Goal: Information Seeking & Learning: Understand process/instructions

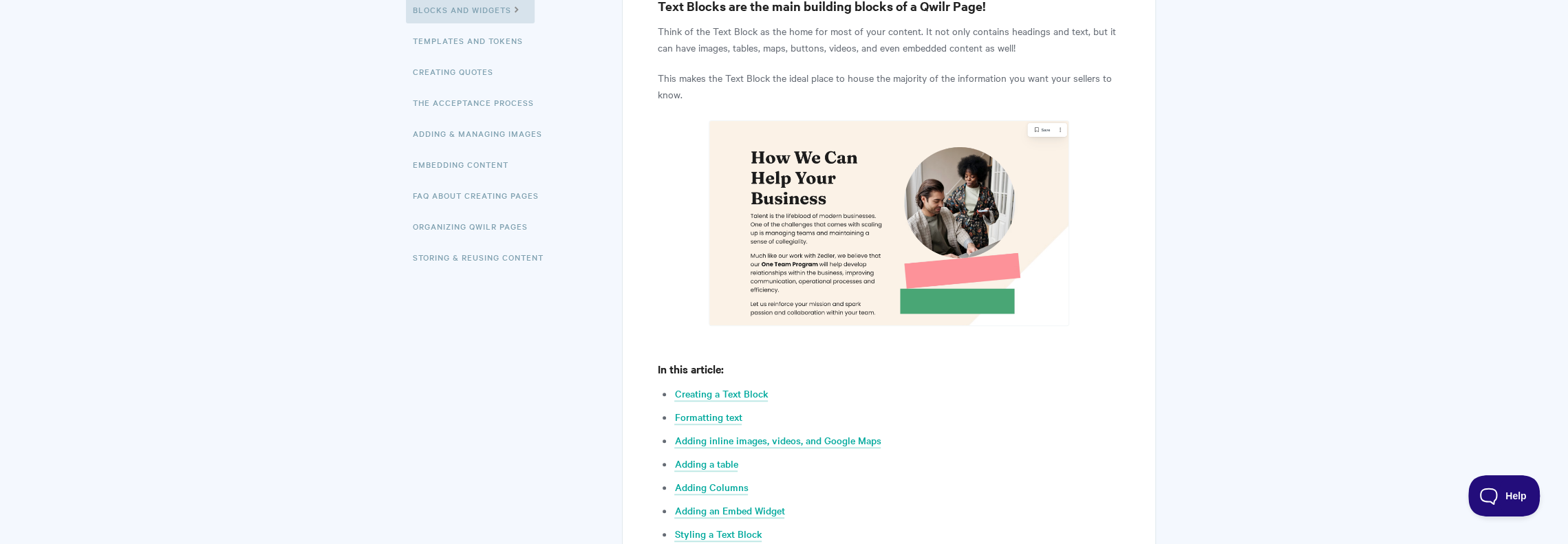
scroll to position [344, 0]
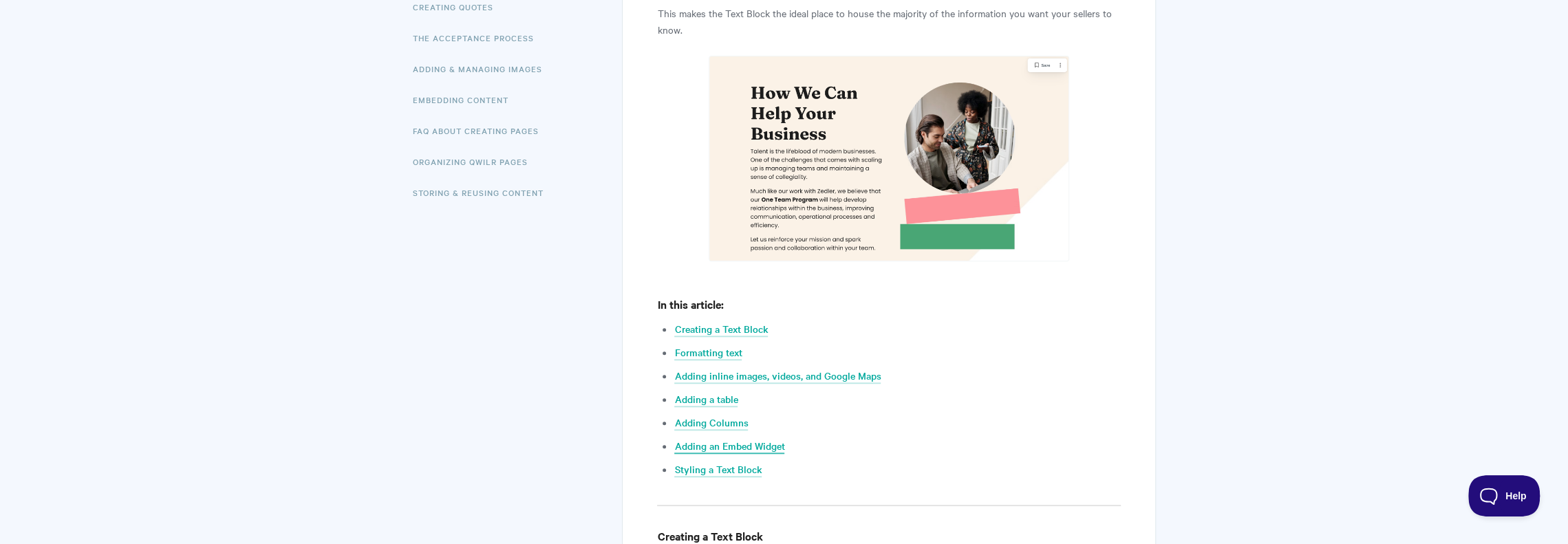
click at [744, 445] on link "Adding an Embed Widget" at bounding box center [729, 446] width 110 height 15
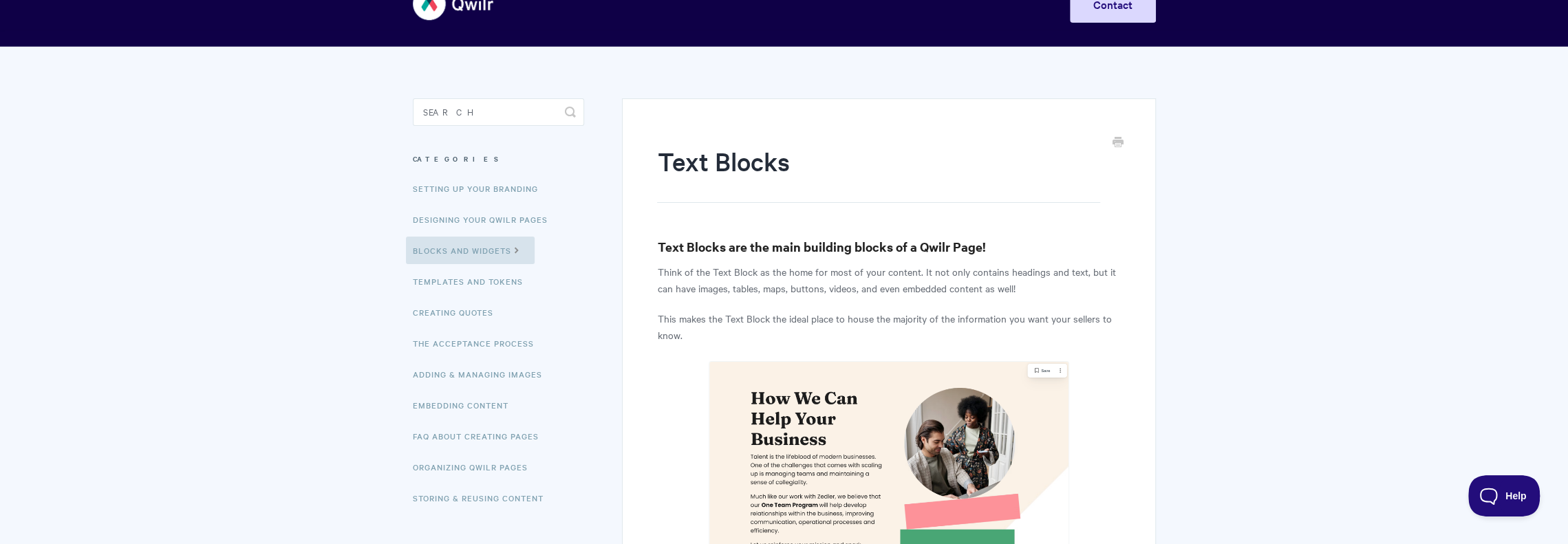
scroll to position [0, 0]
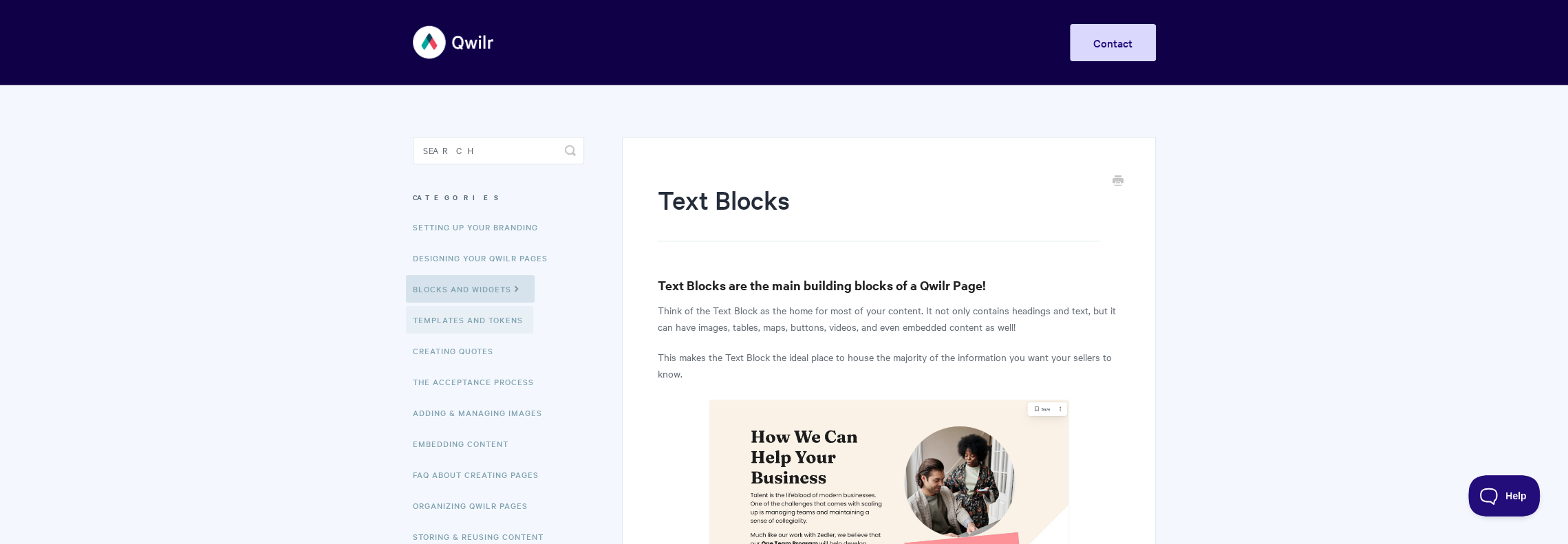
click at [468, 318] on link "Templates and Tokens" at bounding box center [470, 320] width 127 height 27
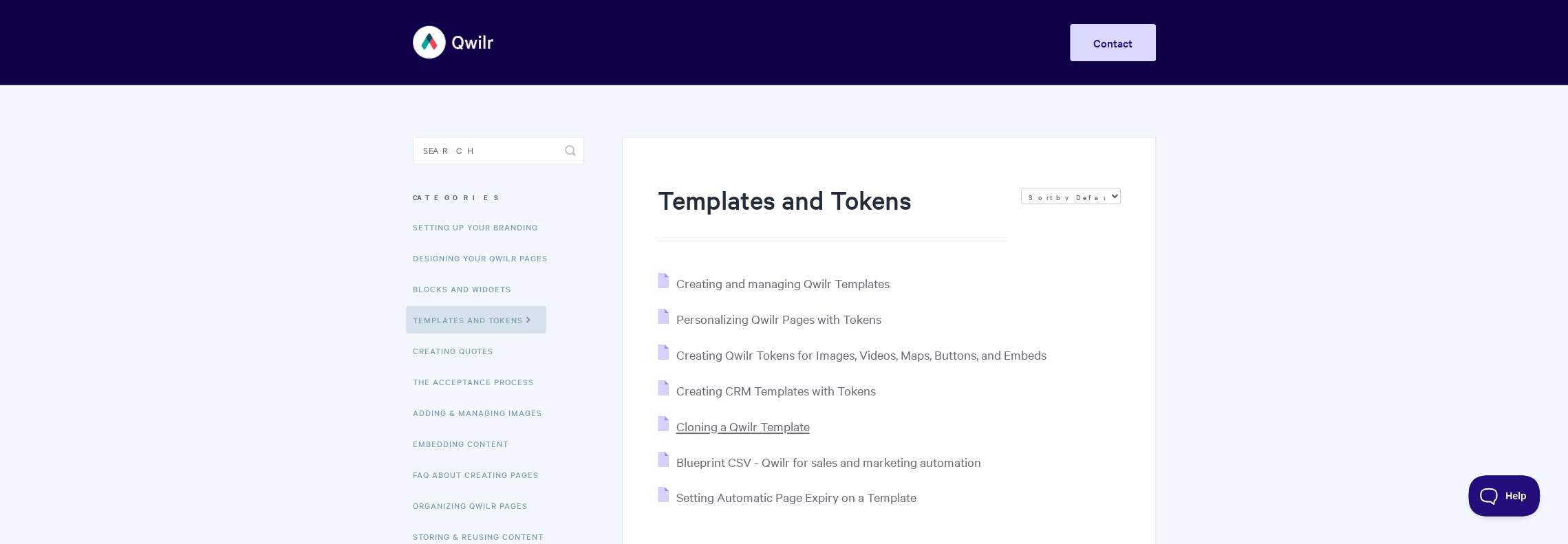
click at [798, 425] on span "Cloning a Qwilr Template" at bounding box center [742, 426] width 133 height 16
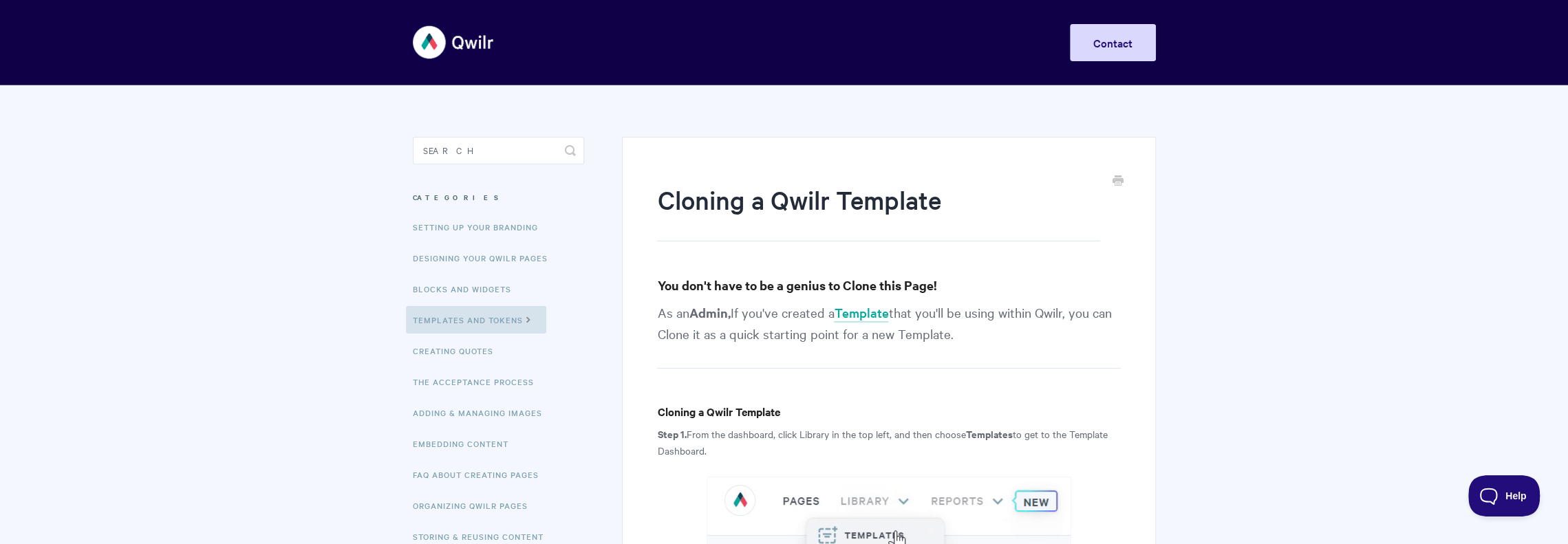
click at [466, 43] on img at bounding box center [453, 42] width 82 height 51
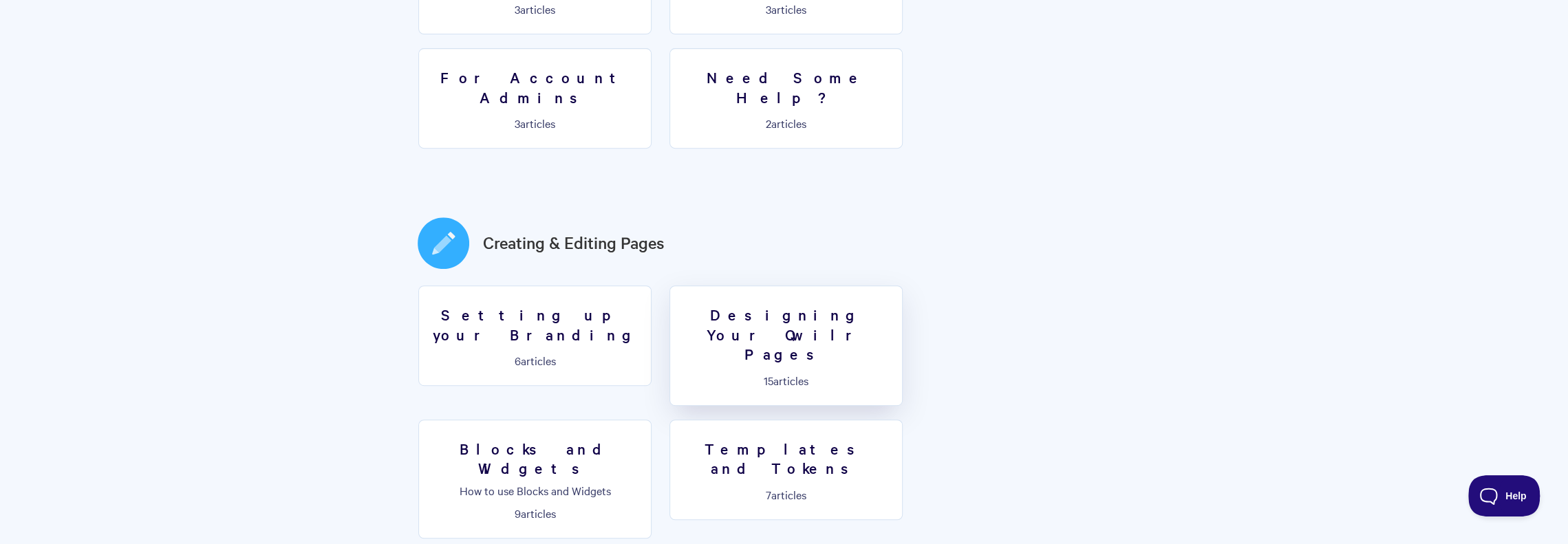
scroll to position [550, 0]
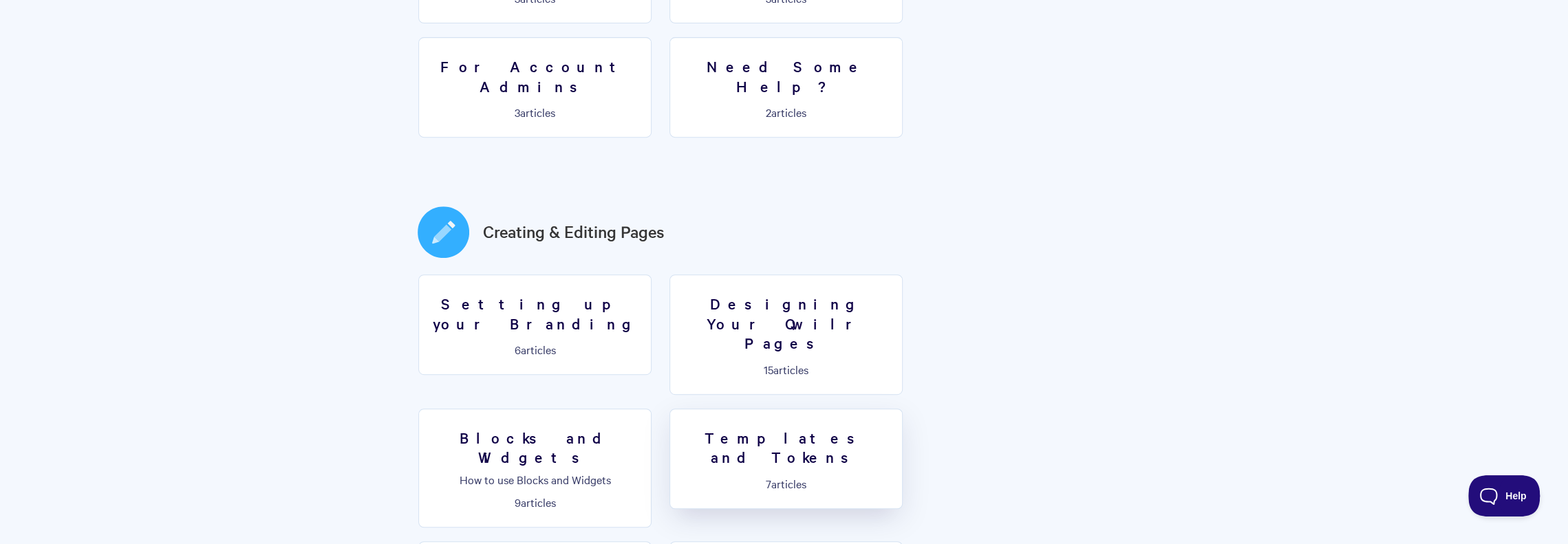
click at [678, 428] on h3 "Templates and Tokens" at bounding box center [785, 447] width 215 height 39
